Goal: Information Seeking & Learning: Learn about a topic

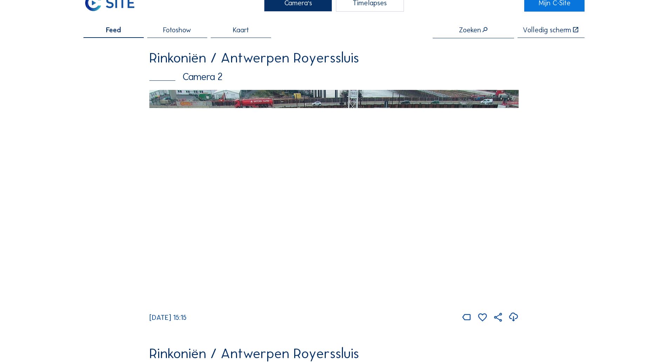
scroll to position [35, 0]
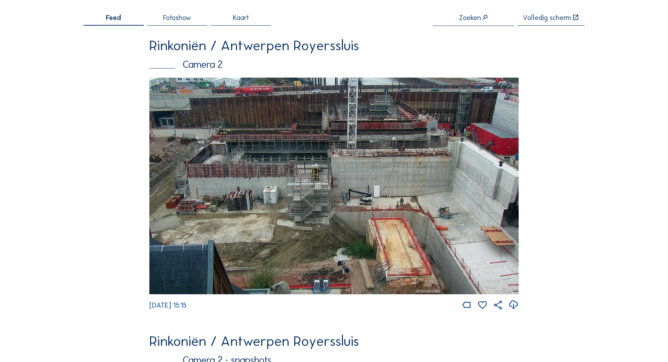
click at [189, 147] on img at bounding box center [333, 186] width 369 height 217
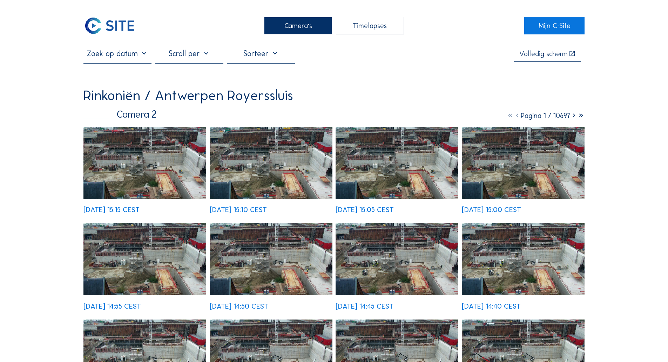
click at [156, 183] on img at bounding box center [144, 163] width 123 height 72
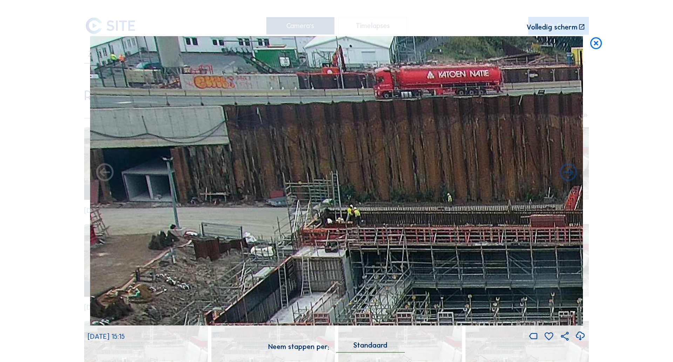
drag, startPoint x: 97, startPoint y: 43, endPoint x: 142, endPoint y: 163, distance: 128.8
click at [142, 163] on img at bounding box center [336, 180] width 493 height 289
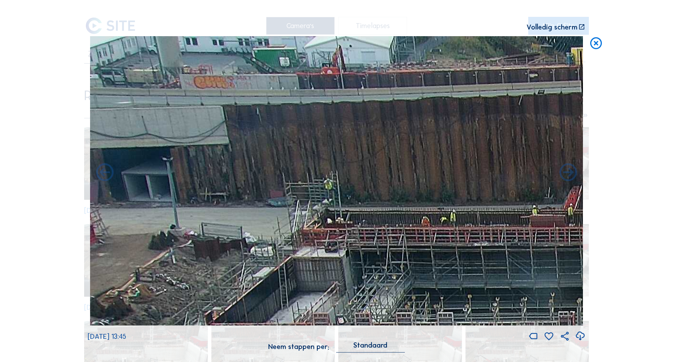
click at [604, 116] on div "Scroll om door de tijd te reizen | Druk op de 'Alt'-knop + scroll om te Zoomen …" at bounding box center [336, 181] width 673 height 362
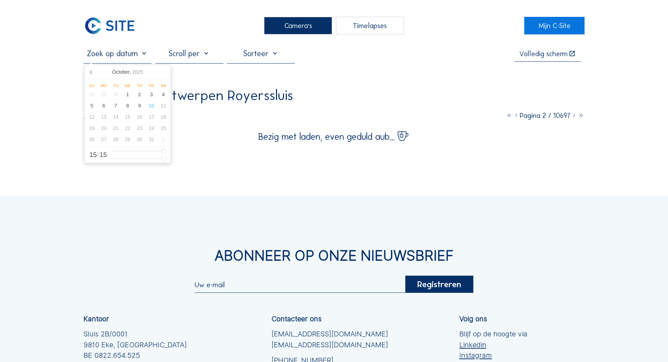
click at [122, 54] on input "text" at bounding box center [117, 53] width 68 height 9
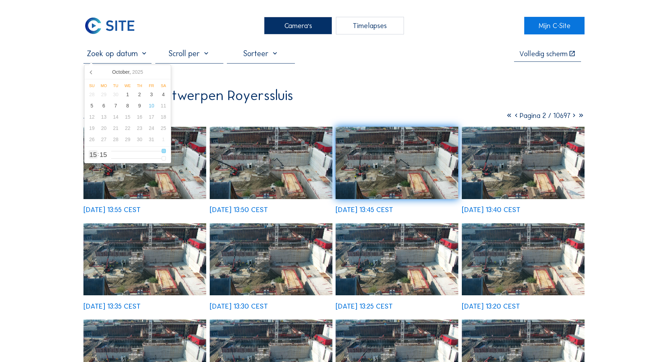
type input "4"
type input "10/10/2025 05:15"
type input "5"
type input "10/10/2025 06:15"
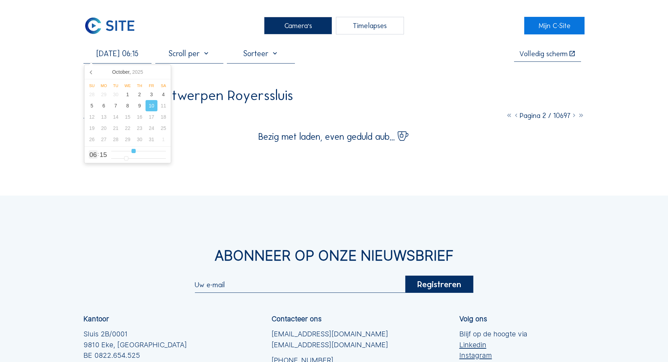
drag, startPoint x: 127, startPoint y: 152, endPoint x: 134, endPoint y: 155, distance: 6.9
type input "6"
click at [134, 154] on input "range" at bounding box center [138, 151] width 55 height 6
type input "10/10/2025 06:14"
type input "14"
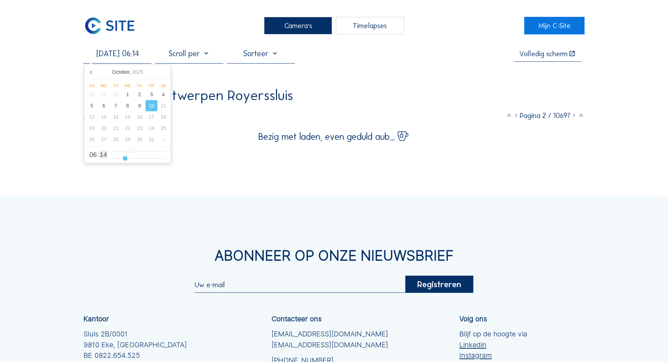
type input "10/10/2025 06:13"
type input "13"
type input "10/10/2025 06:12"
type input "12"
type input "10/10/2025 06:11"
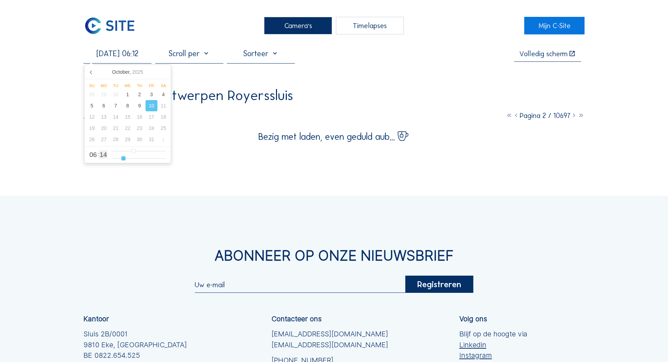
type input "11"
type input "10/10/2025 06:10"
type input "10"
type input "10/10/2025 06:09"
type input "9"
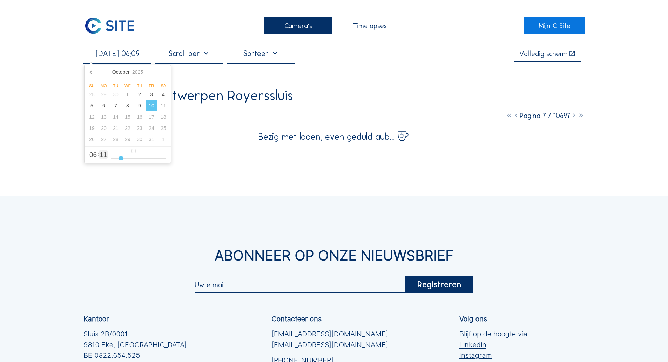
type input "10/10/2025 06:07"
type input "7"
type input "10/10/2025 06:06"
type input "6"
type input "10/10/2025 06:05"
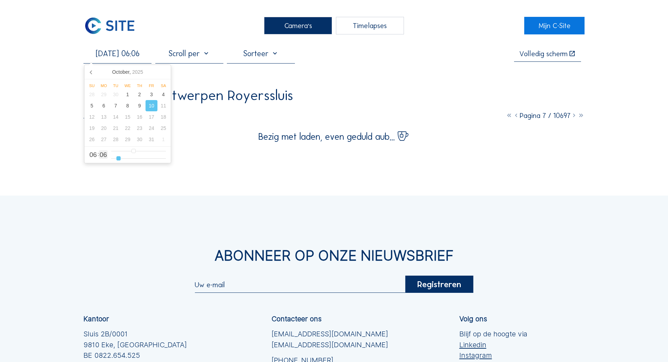
type input "5"
type input "10/10/2025 06:04"
drag, startPoint x: 126, startPoint y: 160, endPoint x: 116, endPoint y: 163, distance: 9.8
type input "4"
click at [116, 161] on input "range" at bounding box center [138, 158] width 55 height 6
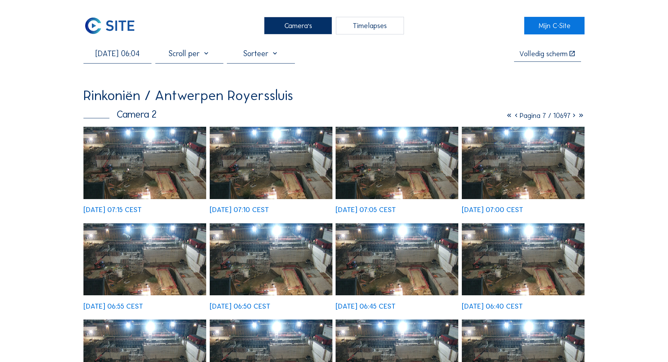
click at [133, 150] on img at bounding box center [144, 163] width 123 height 72
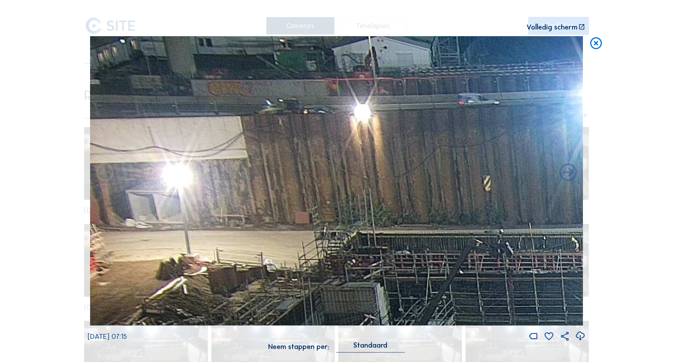
drag, startPoint x: 136, startPoint y: 96, endPoint x: 176, endPoint y: 252, distance: 161.8
click at [176, 252] on img at bounding box center [336, 180] width 493 height 289
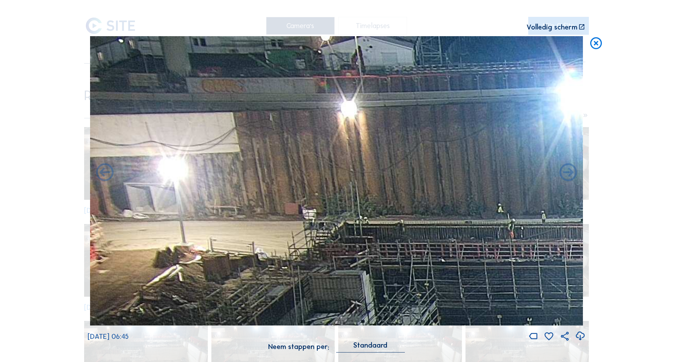
drag, startPoint x: 165, startPoint y: 144, endPoint x: 247, endPoint y: 289, distance: 167.3
click at [247, 289] on img at bounding box center [336, 180] width 493 height 289
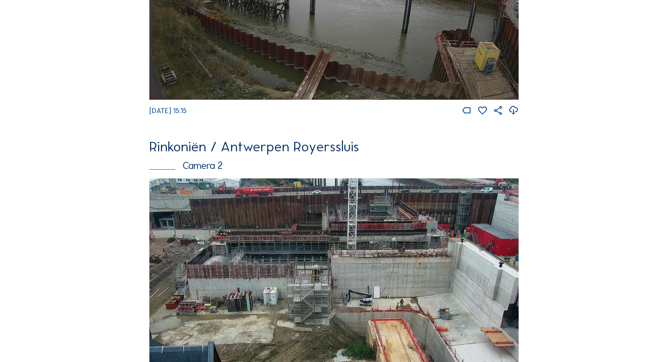
scroll to position [290, 0]
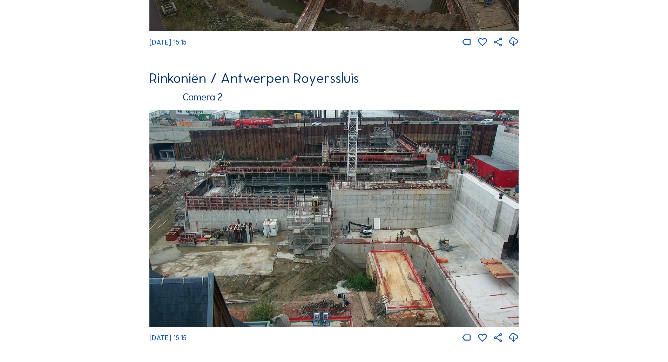
drag, startPoint x: 41, startPoint y: 157, endPoint x: 34, endPoint y: 161, distance: 8.0
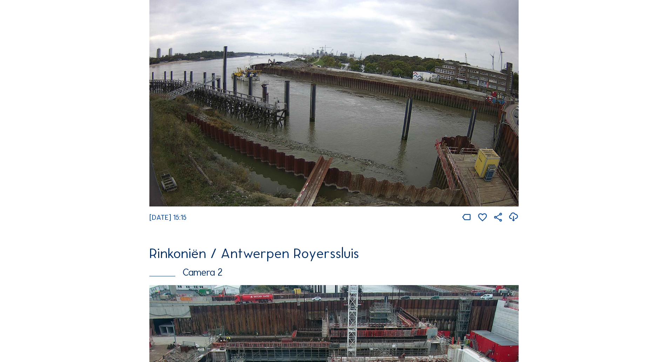
scroll to position [115, 0]
